Goal: Check status: Check status

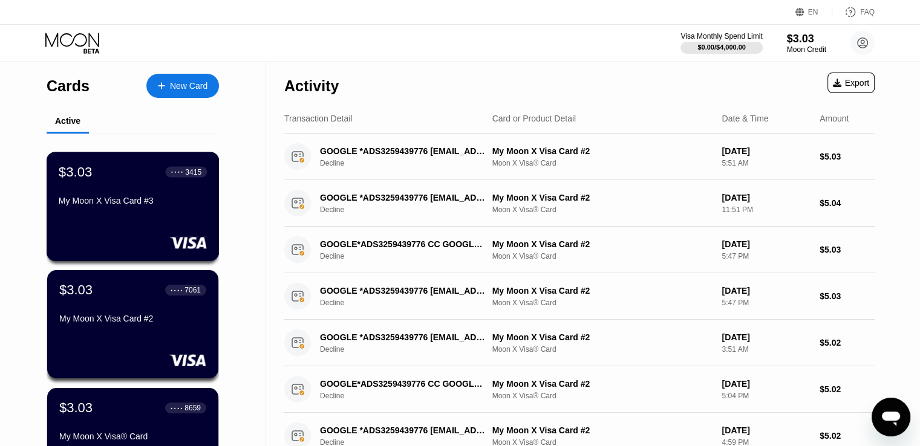
click at [131, 198] on div "$3.03 ● ● ● ● 3415 My Moon X Visa Card #3" at bounding box center [133, 187] width 148 height 47
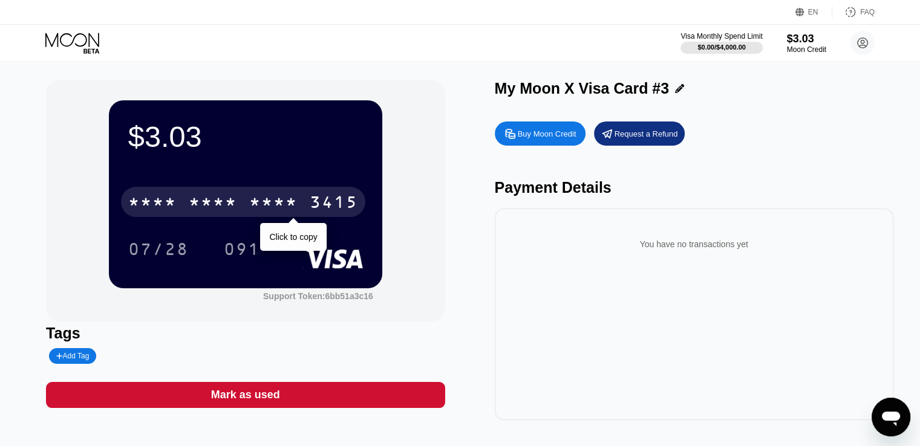
click at [331, 199] on div "3415" at bounding box center [334, 203] width 48 height 19
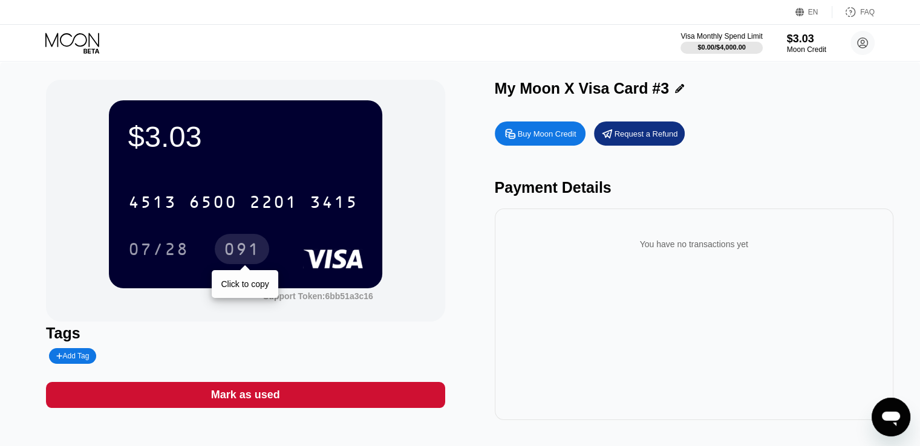
click at [245, 253] on div "091" at bounding box center [242, 250] width 36 height 19
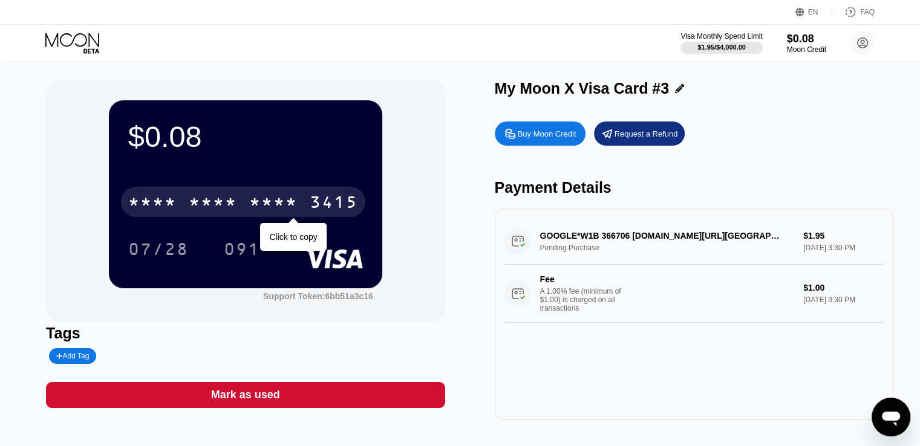
click at [298, 205] on div "* * * * * * * * * * * * 3415" at bounding box center [243, 202] width 244 height 30
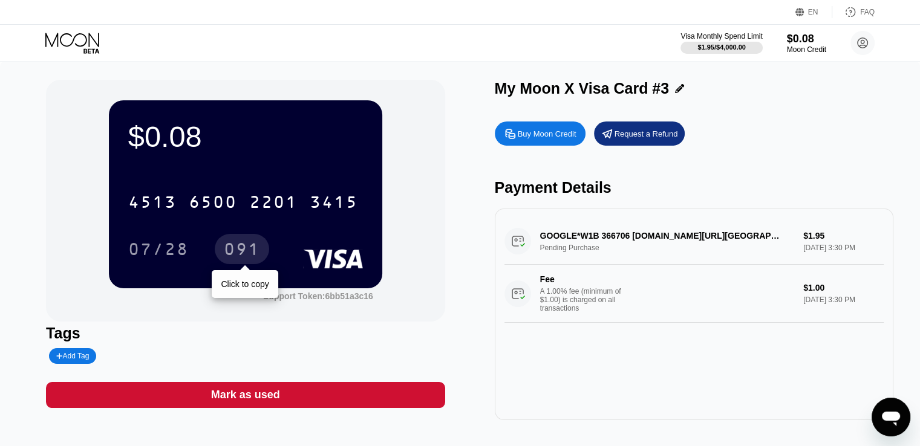
click at [248, 252] on div "091" at bounding box center [242, 250] width 36 height 19
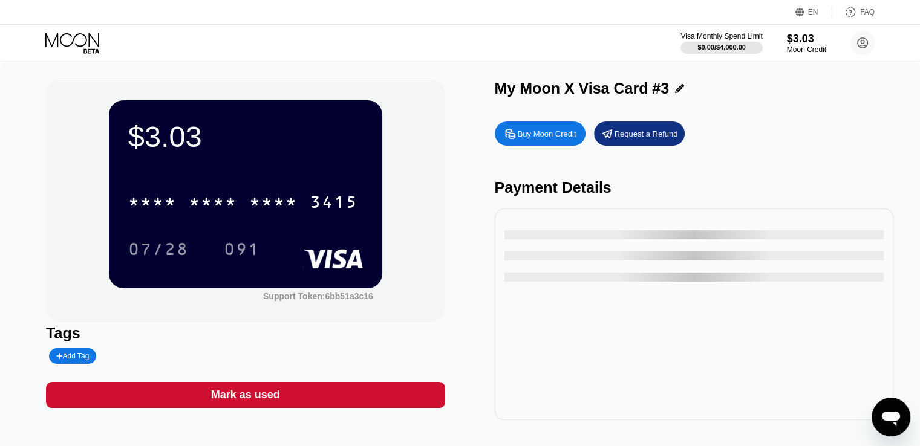
click at [86, 46] on icon at bounding box center [73, 43] width 56 height 21
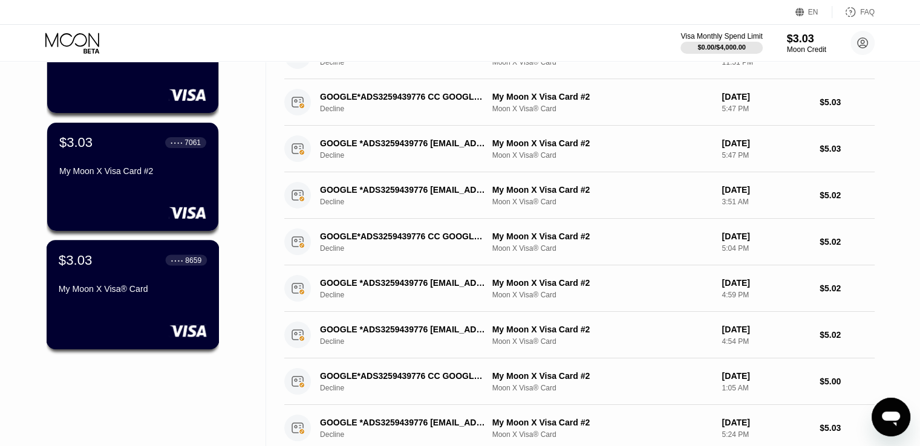
scroll to position [181, 0]
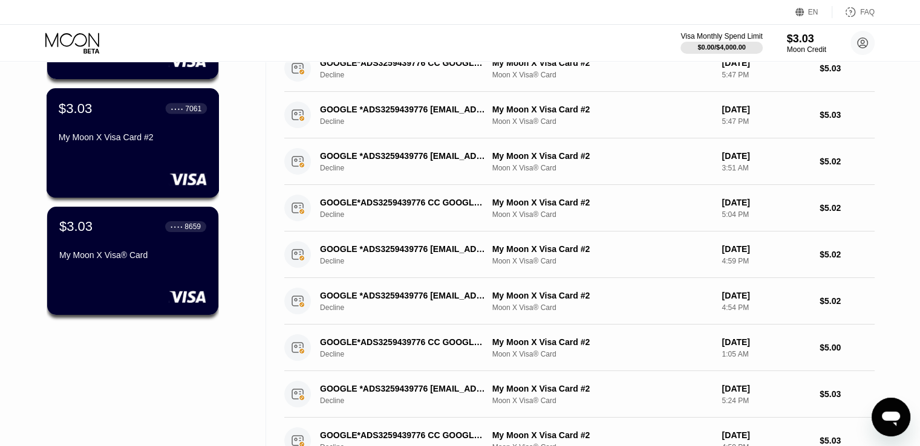
click at [141, 142] on div "My Moon X Visa Card #2" at bounding box center [133, 137] width 148 height 10
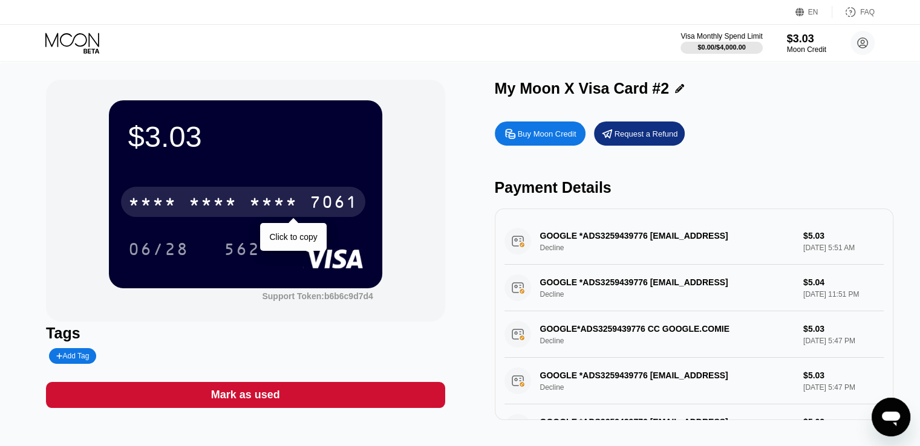
click at [324, 206] on div "7061" at bounding box center [334, 203] width 48 height 19
click at [302, 214] on div "4513 6500 2019 7061" at bounding box center [243, 202] width 244 height 30
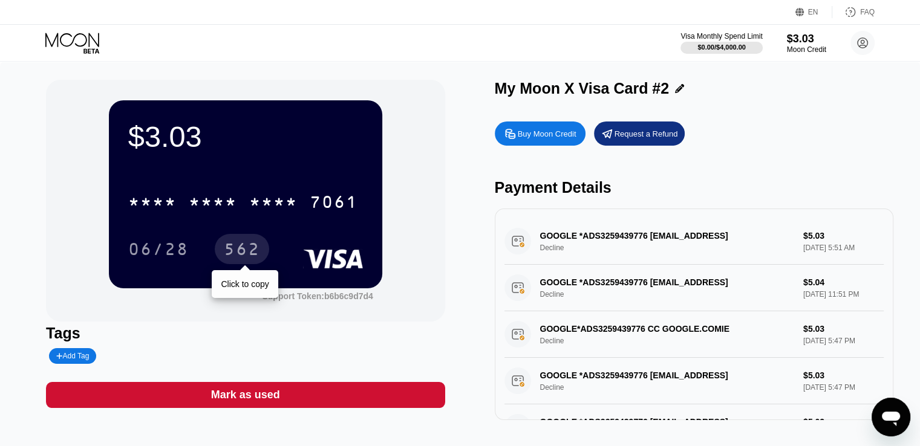
click at [225, 255] on div "562" at bounding box center [242, 250] width 36 height 19
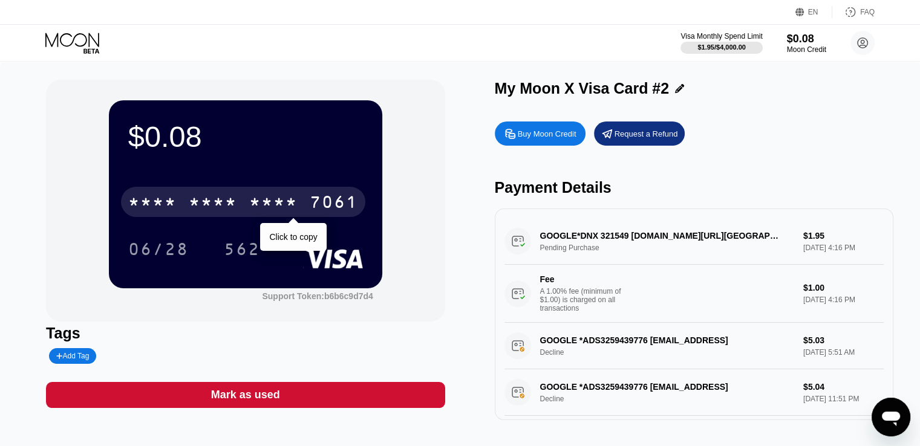
click at [238, 203] on div "* * * * * * * * * * * * 7061" at bounding box center [243, 202] width 244 height 30
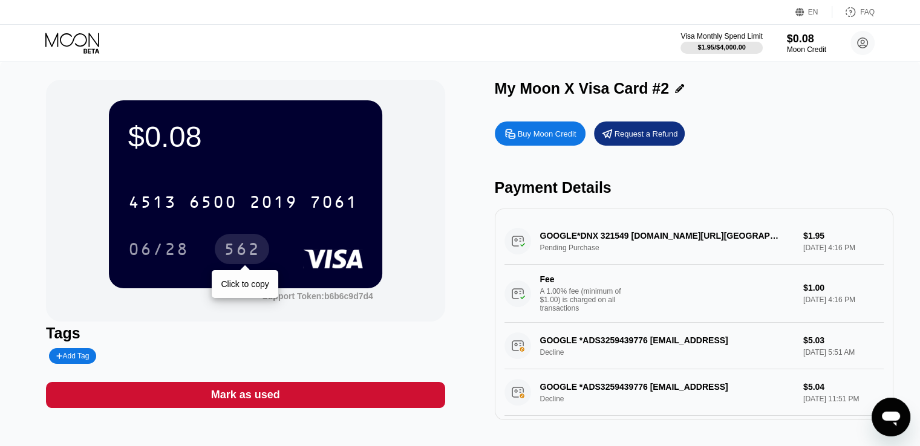
click at [251, 245] on div "562" at bounding box center [242, 250] width 36 height 19
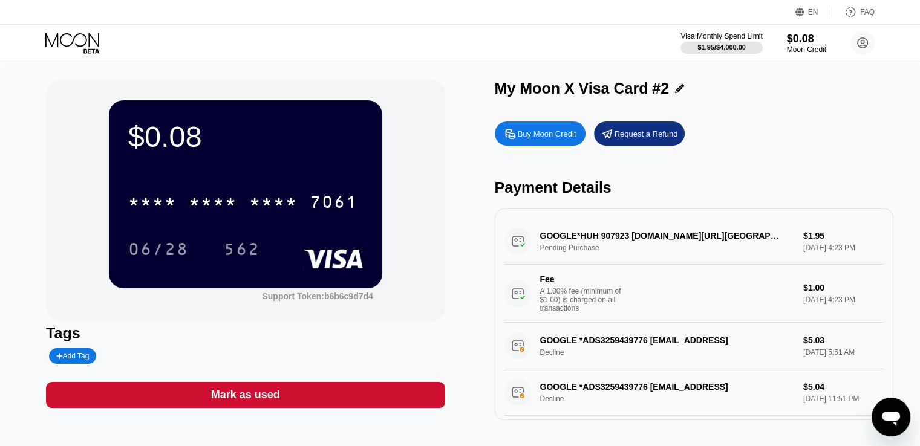
click at [82, 46] on icon at bounding box center [72, 40] width 54 height 14
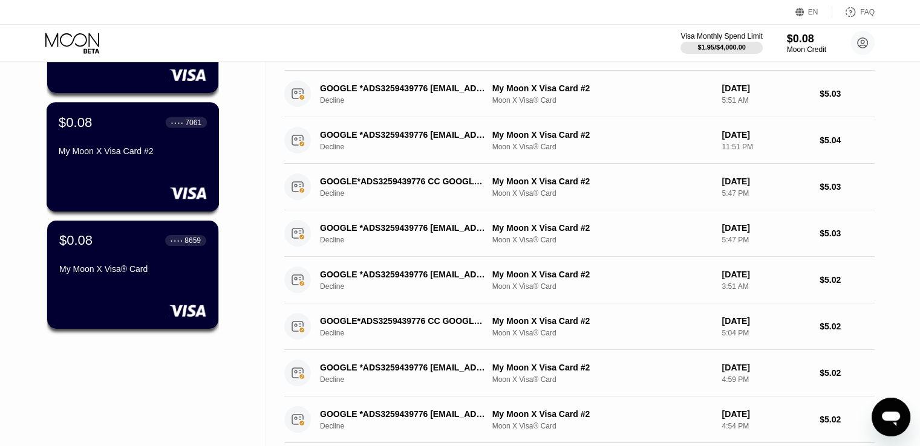
scroll to position [181, 0]
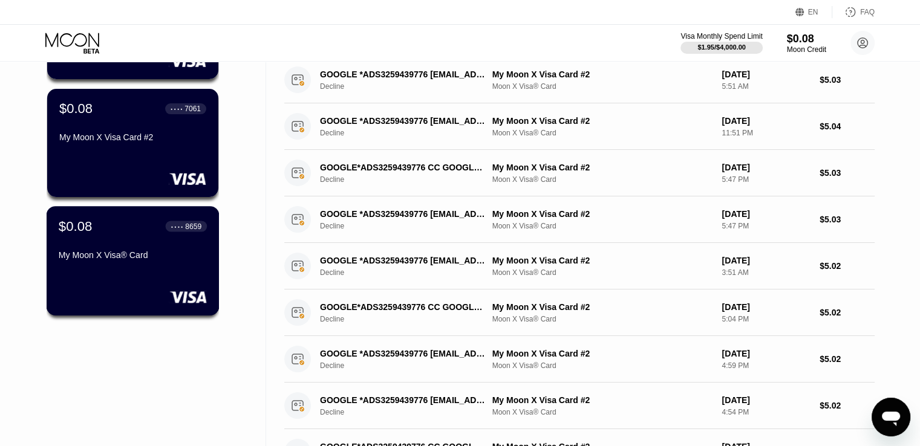
click at [135, 265] on div "My Moon X Visa® Card" at bounding box center [133, 257] width 148 height 15
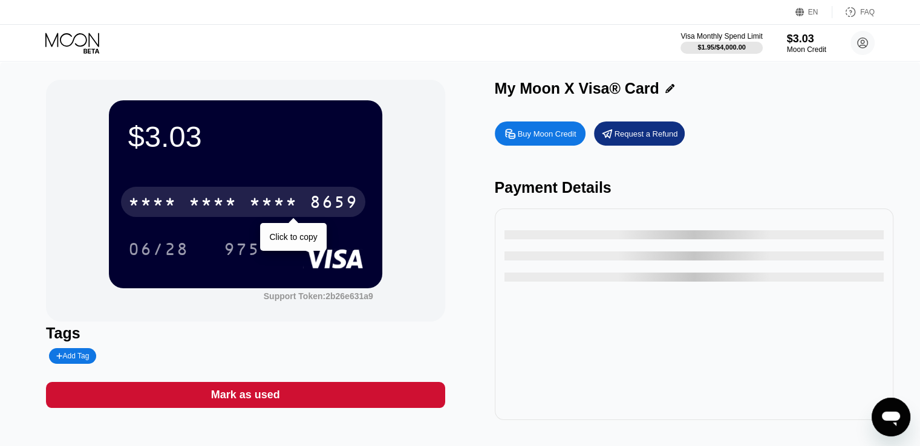
click at [293, 199] on div "* * * *" at bounding box center [273, 203] width 48 height 19
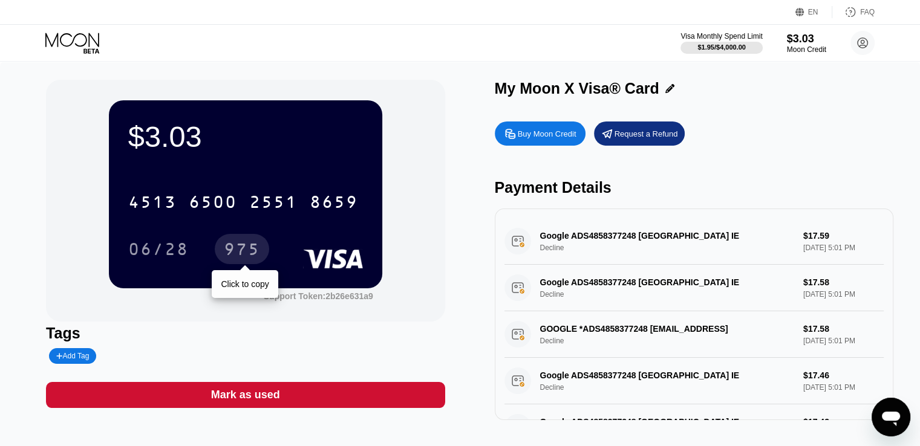
click at [260, 252] on div "975" at bounding box center [242, 249] width 54 height 30
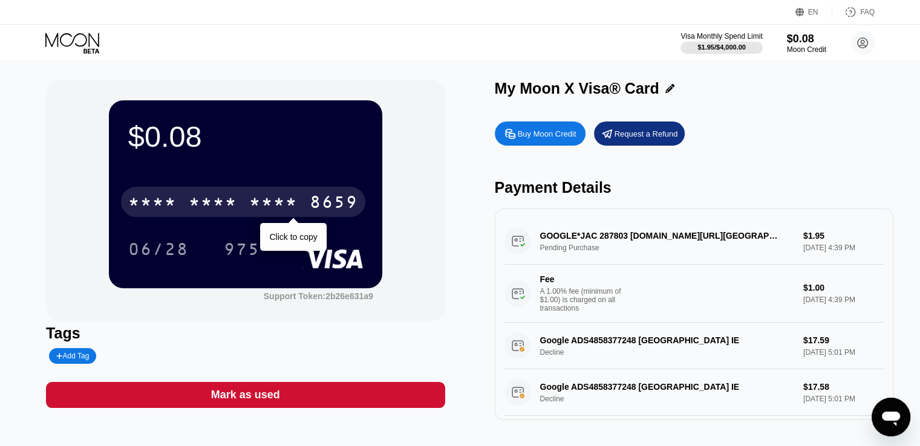
click at [251, 207] on div "* * * *" at bounding box center [273, 203] width 48 height 19
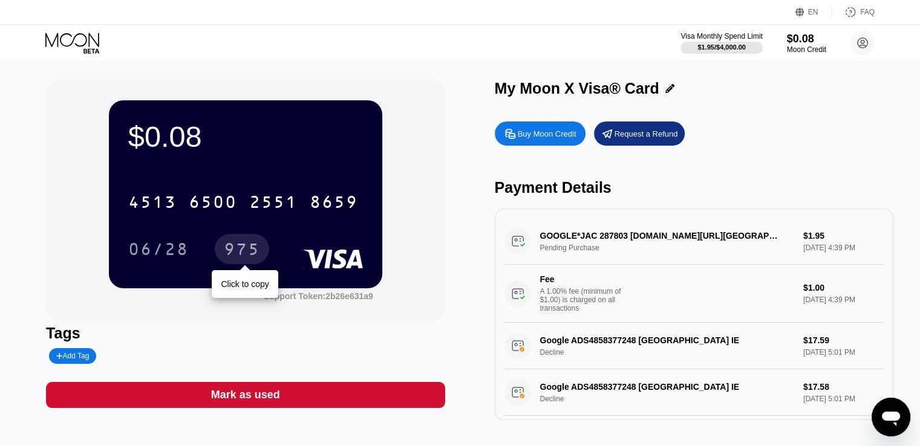
click at [242, 242] on div "975" at bounding box center [242, 249] width 54 height 30
